Goal: Book appointment/travel/reservation

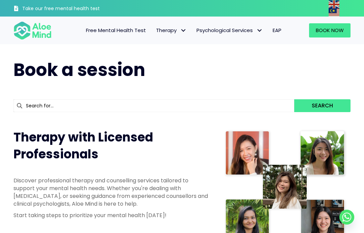
click at [339, 35] on link "Book Now" at bounding box center [329, 30] width 41 height 14
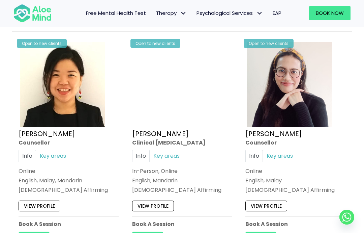
scroll to position [1055, 0]
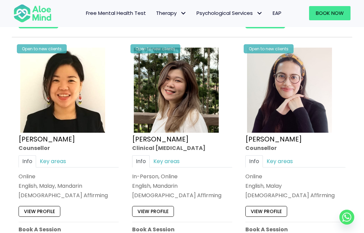
click at [82, 123] on img at bounding box center [62, 90] width 85 height 85
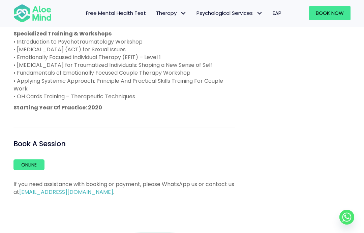
scroll to position [474, 0]
click at [40, 161] on link "Online" at bounding box center [28, 165] width 31 height 11
